Goal: Task Accomplishment & Management: Manage account settings

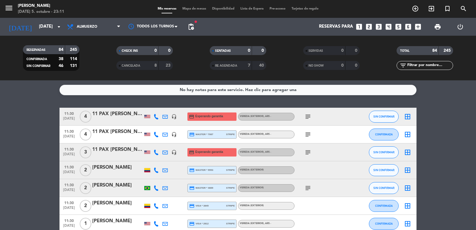
click at [308, 118] on icon "subject" at bounding box center [308, 116] width 7 height 7
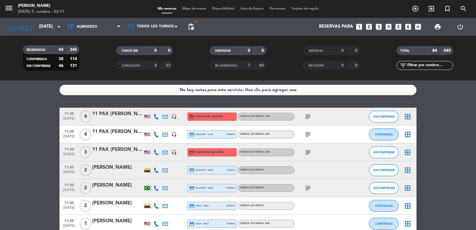
click at [311, 135] on icon "subject" at bounding box center [308, 134] width 7 height 7
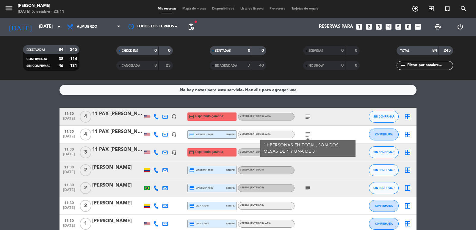
drag, startPoint x: 43, startPoint y: 148, endPoint x: 125, endPoint y: 152, distance: 82.0
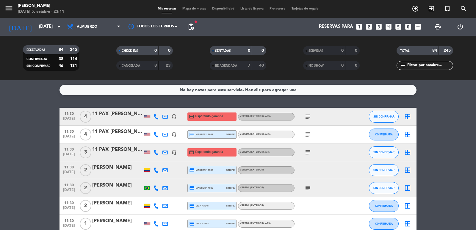
click at [306, 150] on icon "subject" at bounding box center [308, 152] width 7 height 7
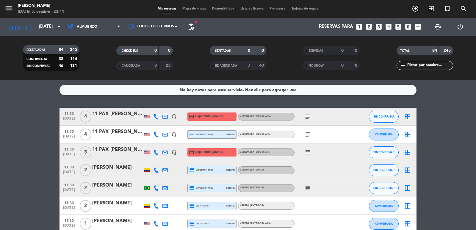
click at [309, 185] on icon "subject" at bounding box center [308, 188] width 7 height 7
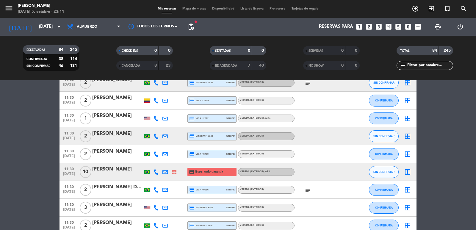
scroll to position [119, 0]
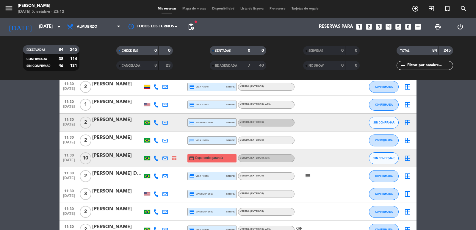
click at [312, 176] on span "subject" at bounding box center [308, 176] width 9 height 7
click at [310, 176] on icon "subject" at bounding box center [308, 176] width 7 height 7
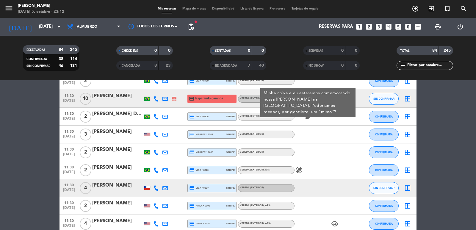
scroll to position [298, 0]
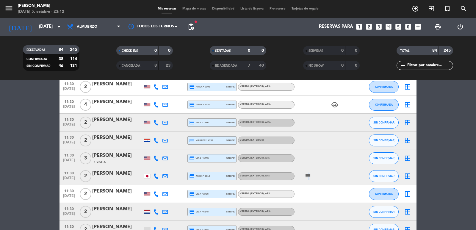
click at [308, 176] on icon "subject" at bounding box center [308, 176] width 7 height 7
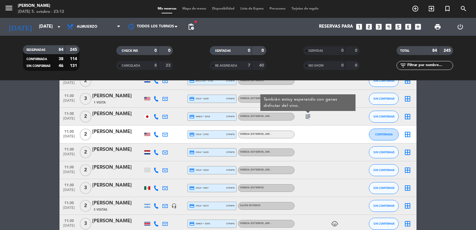
scroll to position [476, 0]
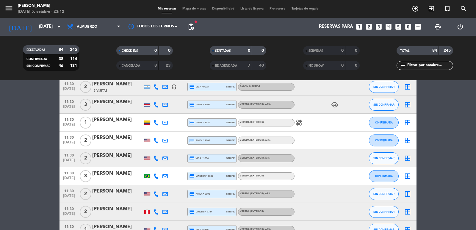
click at [127, 117] on div "[PERSON_NAME]" at bounding box center [117, 120] width 51 height 8
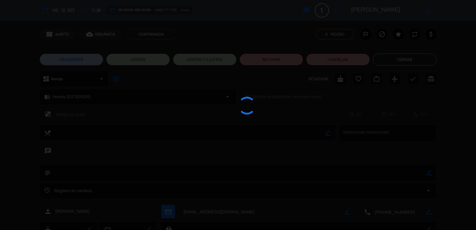
click at [381, 60] on div at bounding box center [238, 115] width 476 height 230
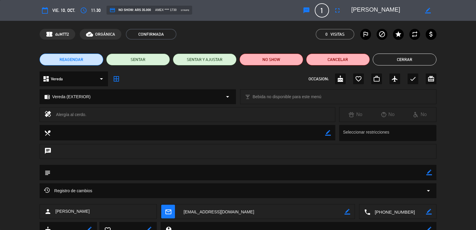
type input "[EMAIL_ADDRESS][DOMAIN_NAME]"
click at [403, 10] on textarea at bounding box center [386, 10] width 68 height 11
click at [402, 9] on textarea at bounding box center [386, 10] width 68 height 11
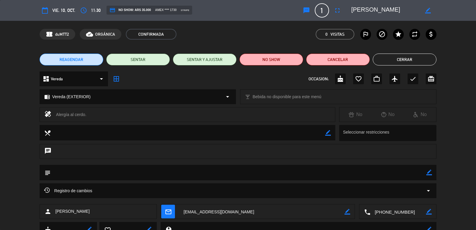
click at [402, 9] on textarea at bounding box center [386, 10] width 68 height 11
click at [419, 59] on button "Cerrar" at bounding box center [405, 60] width 64 height 12
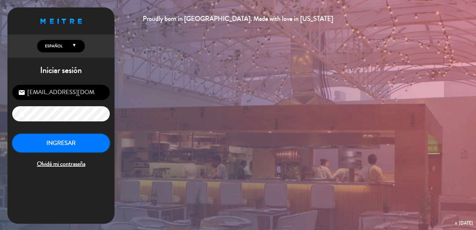
click at [91, 149] on button "INGRESAR" at bounding box center [61, 143] width 98 height 19
